Goal: Information Seeking & Learning: Learn about a topic

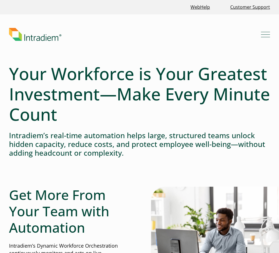
click at [140, 157] on h4 "Intradiem’s real-time automation helps large, structured teams unlock hidden ca…" at bounding box center [139, 144] width 261 height 26
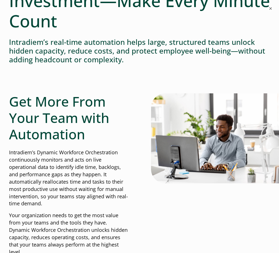
scroll to position [113, 0]
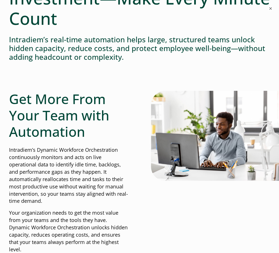
drag, startPoint x: 53, startPoint y: 204, endPoint x: 10, endPoint y: 150, distance: 68.8
click at [10, 150] on p "Intradiem’s Dynamic Workforce Orchestration continuously monitors and acts on l…" at bounding box center [68, 175] width 119 height 58
click at [81, 203] on p "Intradiem’s Dynamic Workforce Orchestration continuously monitors and acts on l…" at bounding box center [68, 175] width 119 height 58
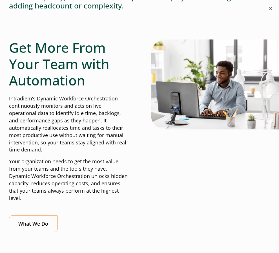
scroll to position [169, 0]
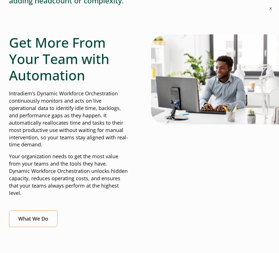
drag, startPoint x: 26, startPoint y: 192, endPoint x: 72, endPoint y: 192, distance: 46.2
click at [72, 192] on p "Your organization needs to get the most value from your teams and the tools the…" at bounding box center [68, 175] width 119 height 44
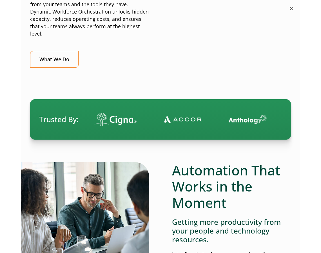
scroll to position [338, 0]
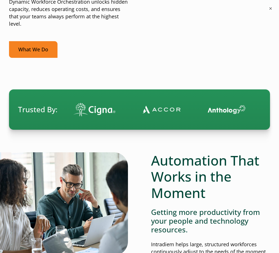
click at [31, 51] on link "What We Do" at bounding box center [33, 49] width 48 height 17
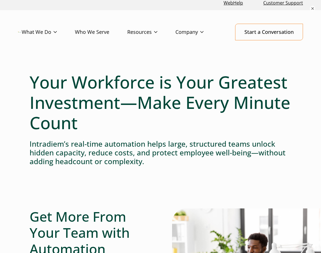
scroll to position [0, 0]
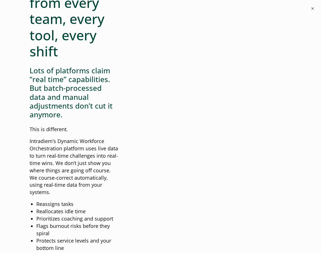
scroll to position [563, 0]
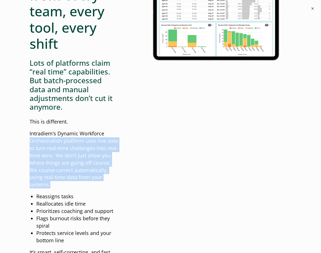
drag, startPoint x: 106, startPoint y: 132, endPoint x: 105, endPoint y: 184, distance: 52.7
click at [105, 184] on p "Intradiem’s Dynamic Workforce Orchestration platform uses live data to turn rea…" at bounding box center [74, 159] width 89 height 58
drag, startPoint x: 105, startPoint y: 184, endPoint x: 96, endPoint y: 189, distance: 10.2
click at [97, 188] on p "Intradiem’s Dynamic Workforce Orchestration platform uses live data to turn rea…" at bounding box center [74, 159] width 89 height 58
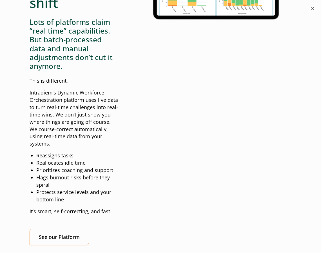
scroll to position [619, 0]
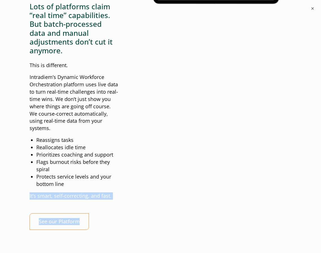
drag, startPoint x: 90, startPoint y: 186, endPoint x: 125, endPoint y: 214, distance: 44.8
click at [125, 214] on div "Get more from every team, every tool, every shift Lots of platforms claim “real…" at bounding box center [161, 69] width 262 height 338
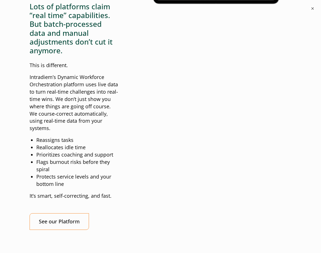
click at [125, 214] on div "Get more from every team, every tool, every shift Lots of platforms claim “real…" at bounding box center [161, 69] width 262 height 338
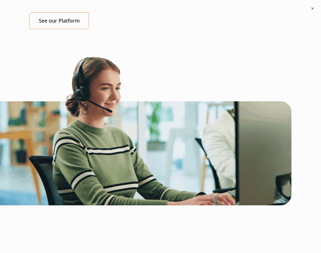
scroll to position [985, 0]
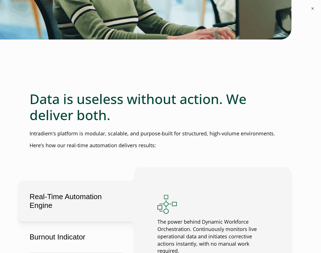
drag, startPoint x: 128, startPoint y: 116, endPoint x: 177, endPoint y: 124, distance: 49.3
click at [177, 123] on h2 "Data is useless without action. We deliver both." at bounding box center [161, 107] width 262 height 32
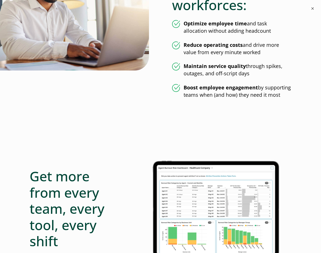
scroll to position [0, 0]
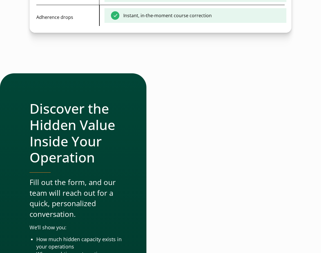
scroll to position [1839, 0]
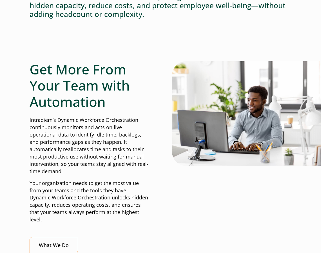
scroll to position [169, 0]
